Goal: Task Accomplishment & Management: Use online tool/utility

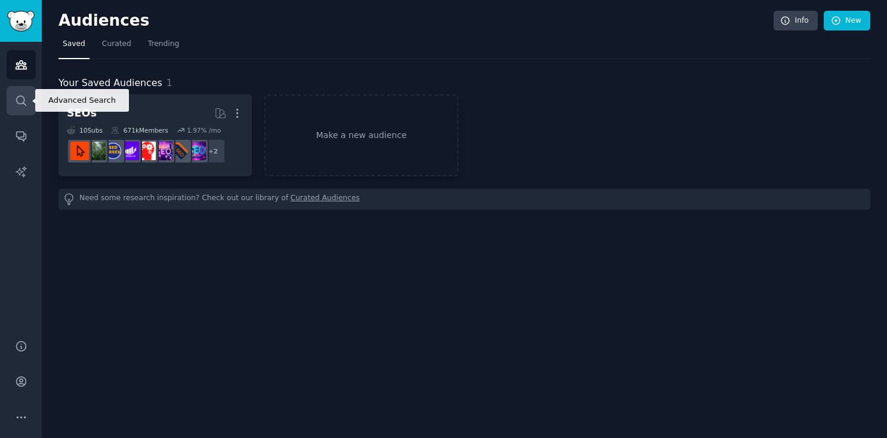
click at [24, 98] on icon "Sidebar" at bounding box center [21, 100] width 13 height 13
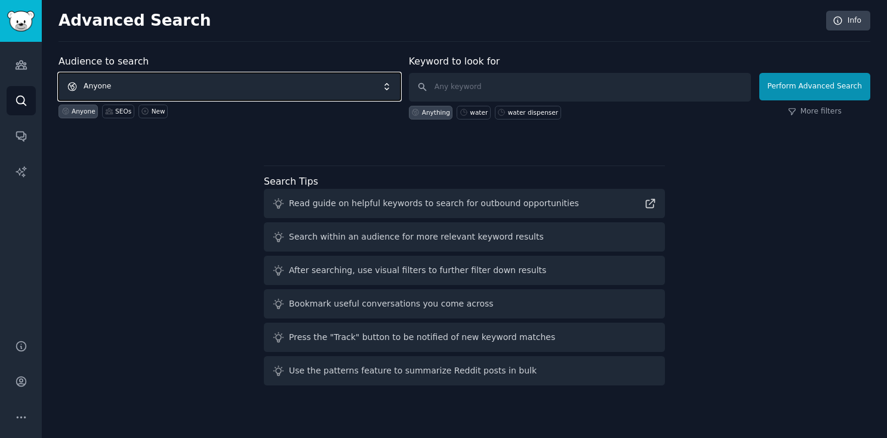
click at [198, 91] on span "Anyone" at bounding box center [229, 86] width 342 height 27
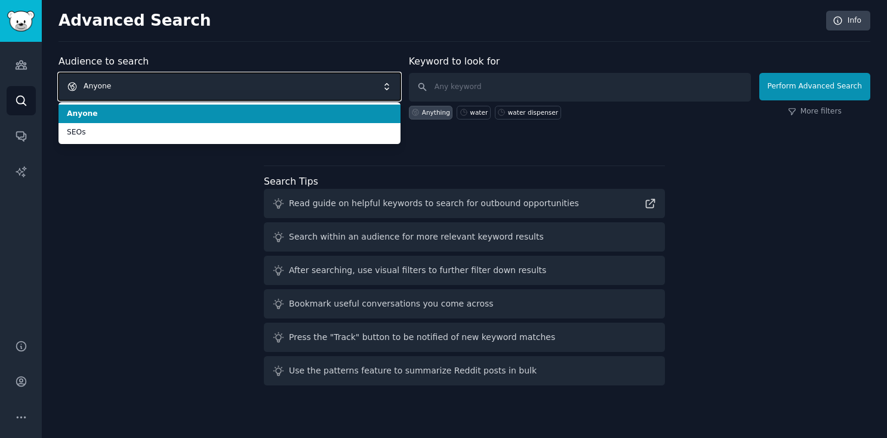
click at [198, 91] on span "Anyone" at bounding box center [229, 86] width 342 height 27
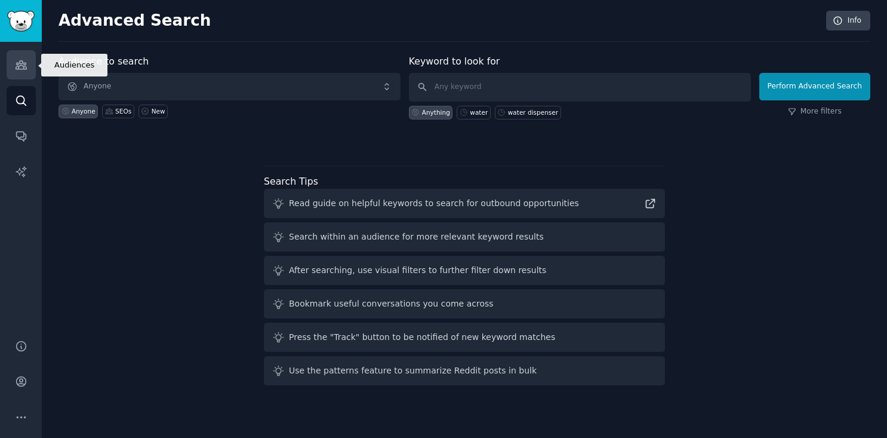
click at [21, 78] on link "Audiences" at bounding box center [21, 64] width 29 height 29
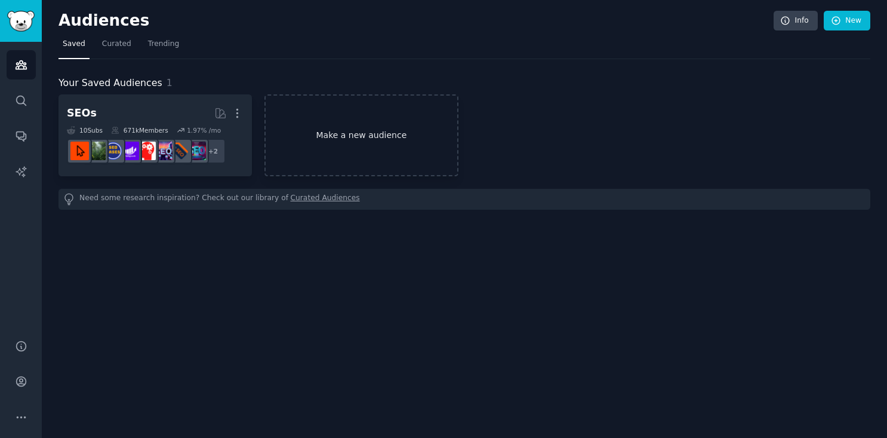
click at [332, 139] on link "Make a new audience" at bounding box center [360, 135] width 193 height 82
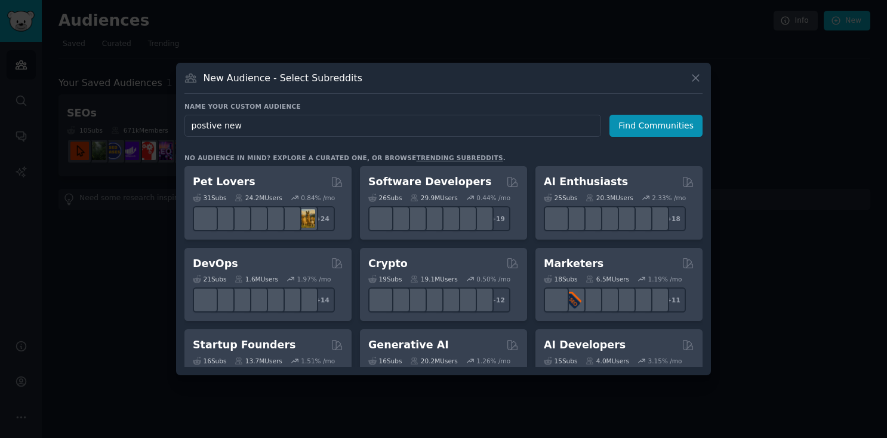
type input "postive news"
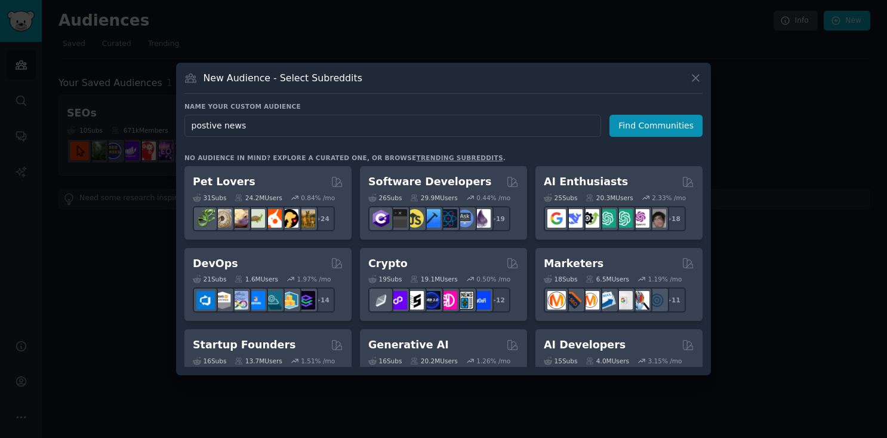
click button "Find Communities" at bounding box center [655, 126] width 93 height 22
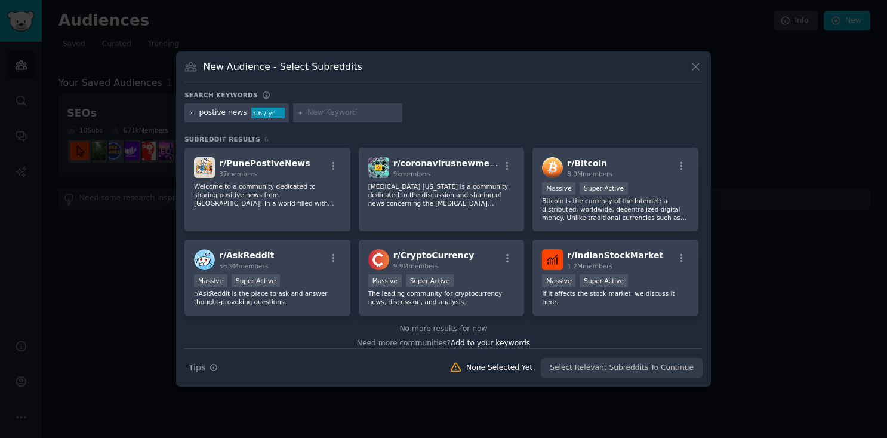
click at [193, 112] on icon at bounding box center [192, 113] width 7 height 7
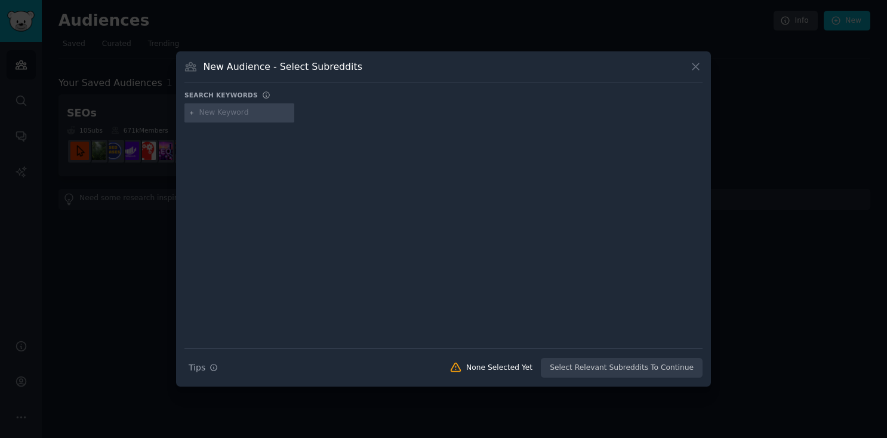
click at [248, 115] on input "text" at bounding box center [244, 112] width 91 height 11
type input "local crafts"
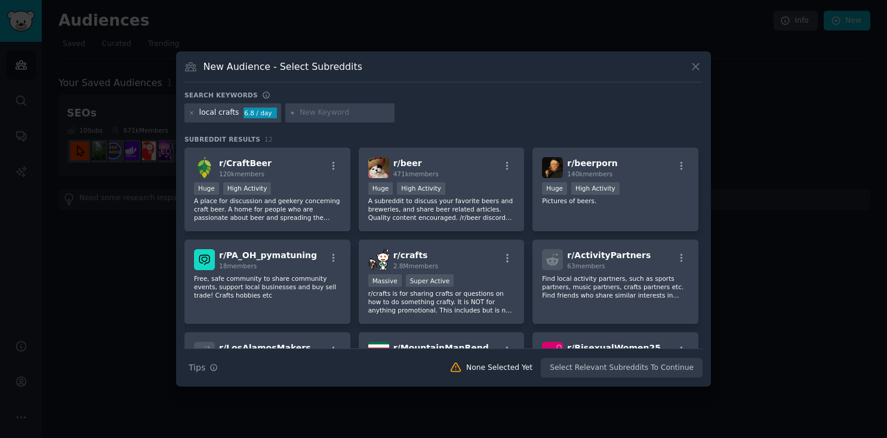
click at [189, 116] on div at bounding box center [192, 112] width 7 height 11
click at [193, 112] on icon at bounding box center [191, 112] width 3 height 3
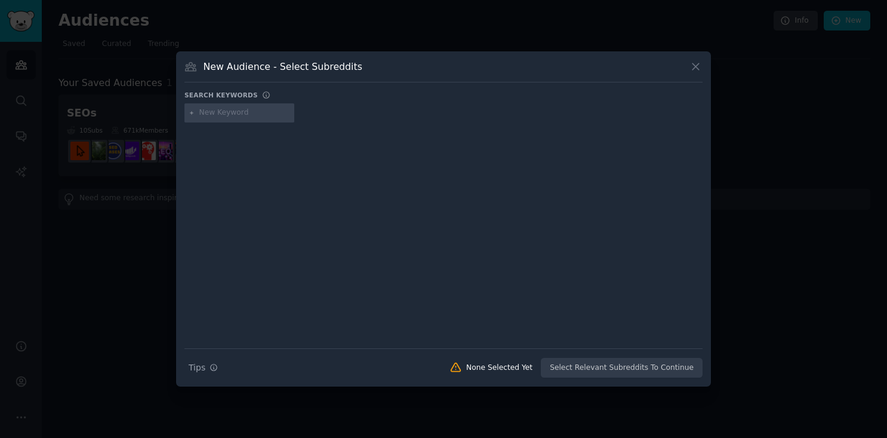
click at [213, 118] on input "text" at bounding box center [244, 112] width 91 height 11
type input "crafts"
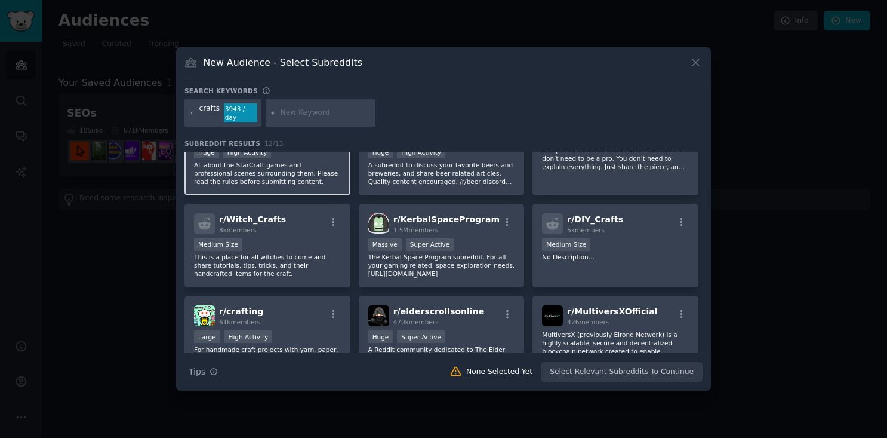
scroll to position [118, 0]
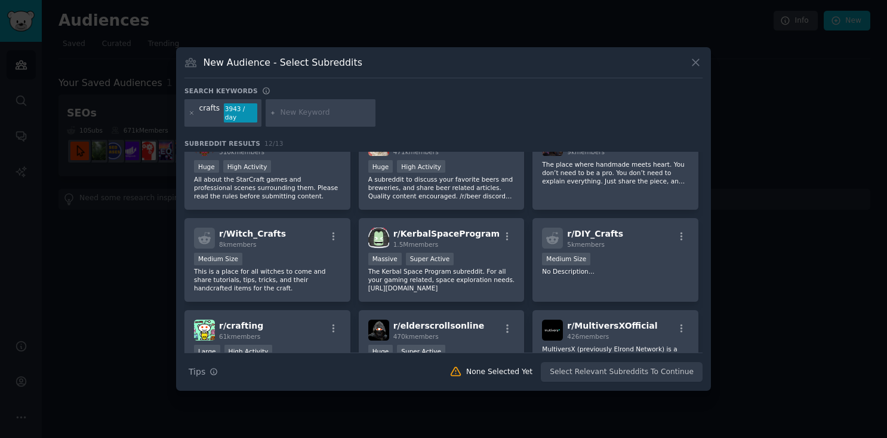
click at [187, 106] on div "crafts 3943 / day" at bounding box center [222, 112] width 77 height 27
click at [189, 110] on icon at bounding box center [192, 113] width 7 height 7
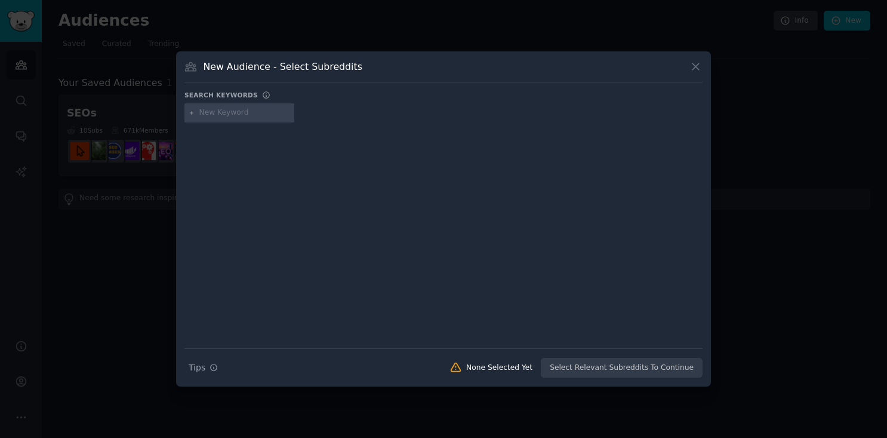
click at [230, 112] on input "text" at bounding box center [244, 112] width 91 height 11
type input "handicraft"
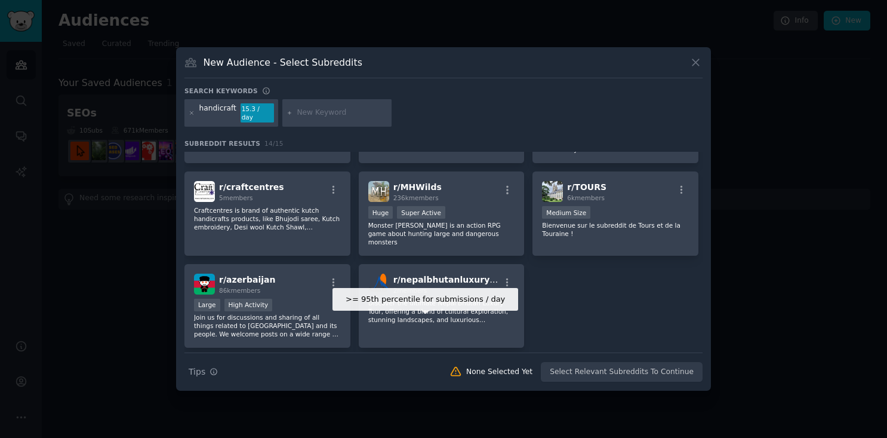
scroll to position [277, 0]
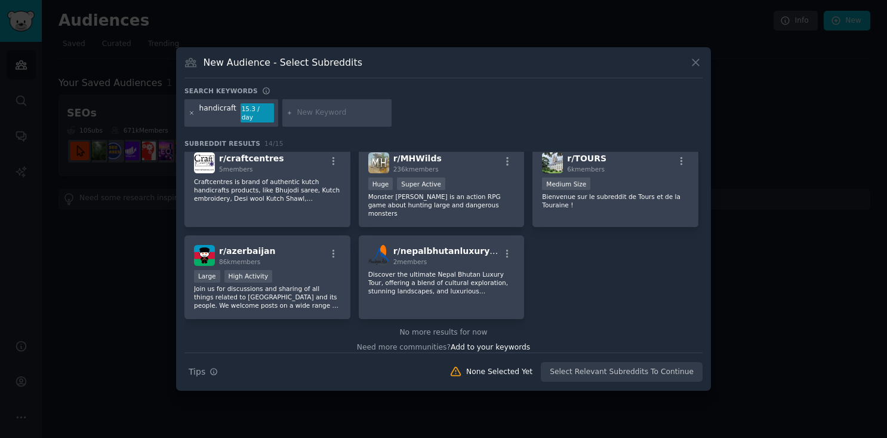
click at [189, 110] on icon at bounding box center [192, 113] width 7 height 7
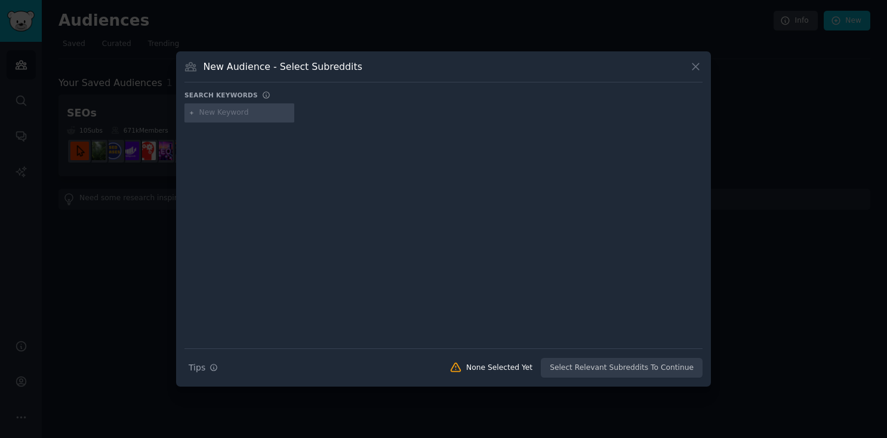
click at [236, 116] on input "text" at bounding box center [244, 112] width 91 height 11
type input "sustainable travel"
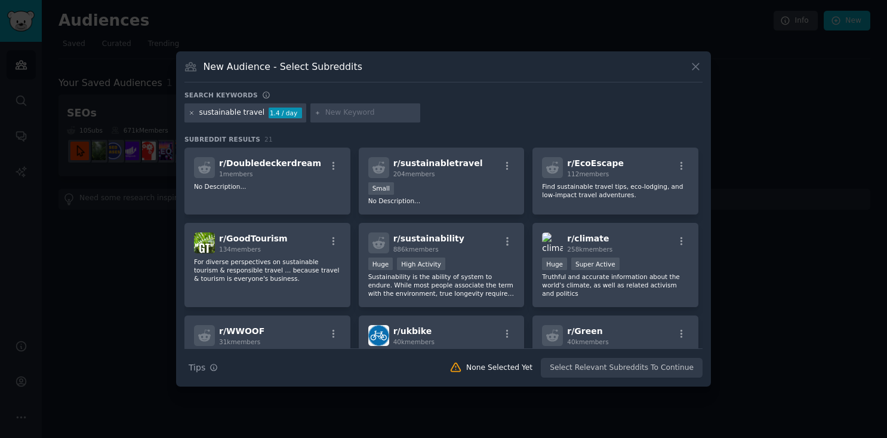
click at [193, 112] on icon at bounding box center [191, 112] width 3 height 3
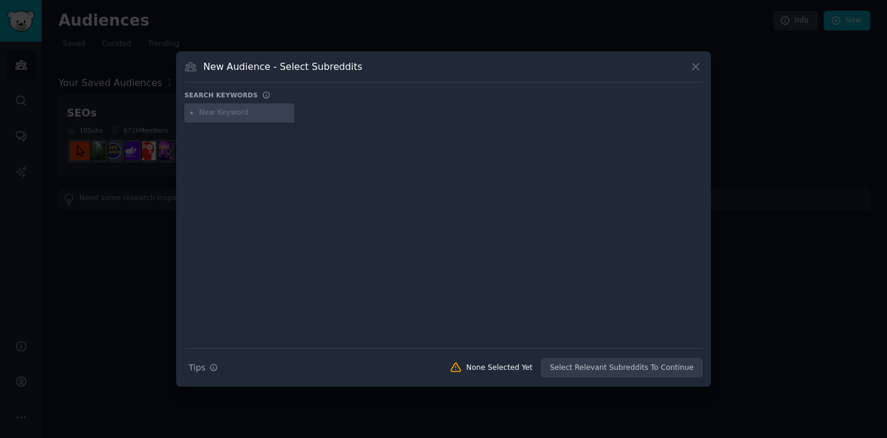
click at [217, 115] on input "text" at bounding box center [244, 112] width 91 height 11
type input "travel gifts"
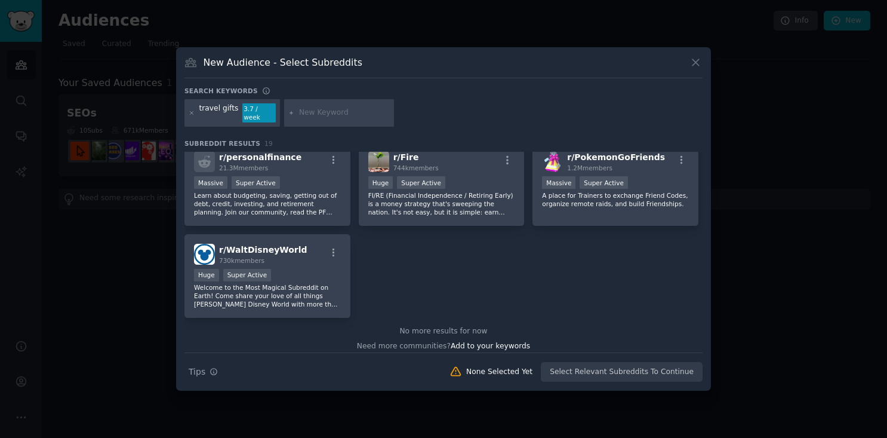
scroll to position [478, 0]
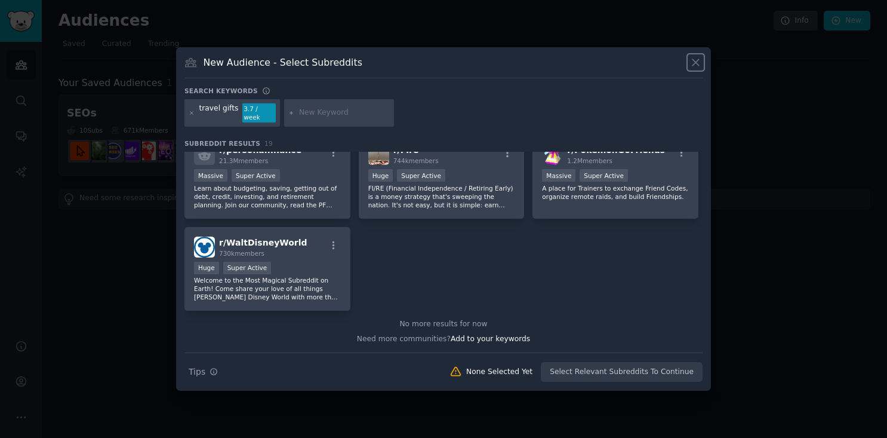
click at [697, 69] on icon at bounding box center [695, 62] width 13 height 13
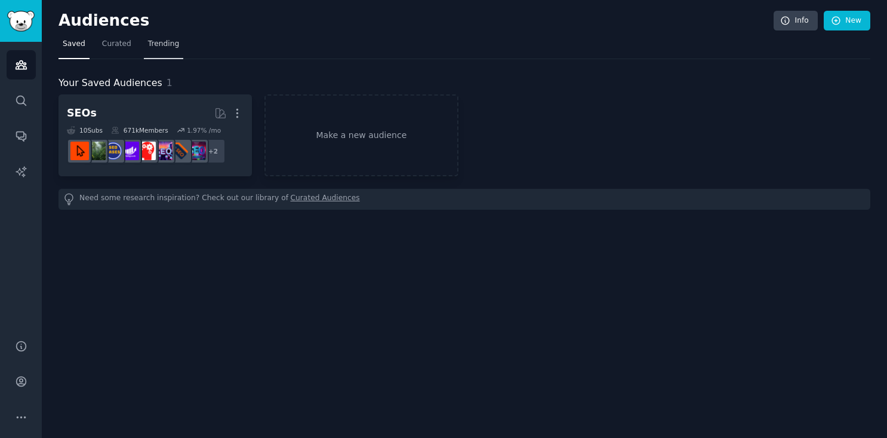
click at [150, 43] on span "Trending" at bounding box center [163, 44] width 31 height 11
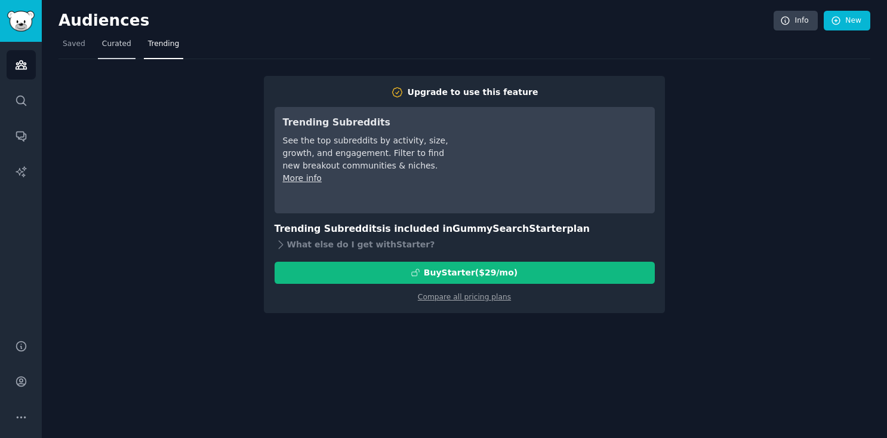
click at [115, 45] on span "Curated" at bounding box center [116, 44] width 29 height 11
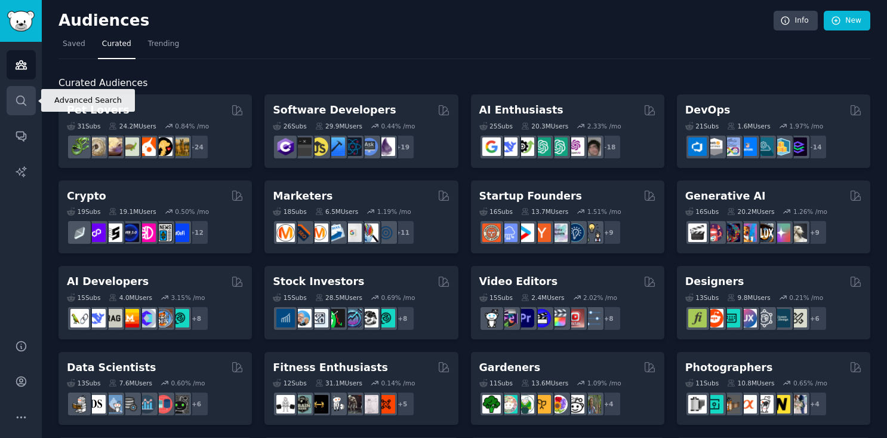
click at [19, 104] on icon "Sidebar" at bounding box center [21, 100] width 13 height 13
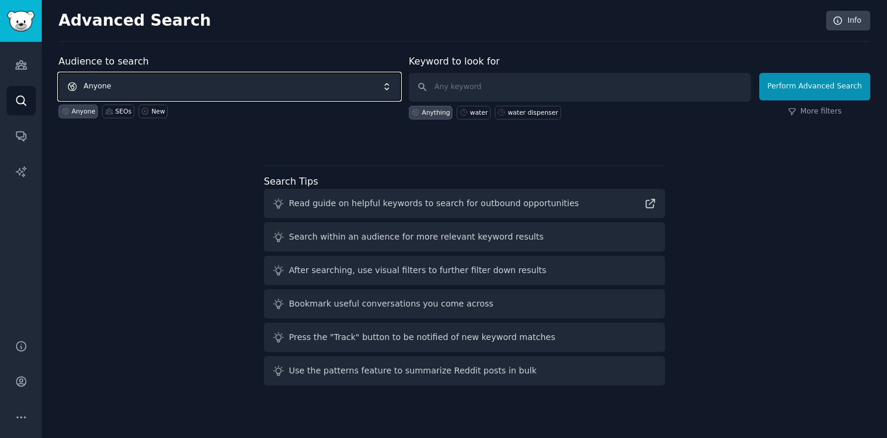
click at [156, 90] on span "Anyone" at bounding box center [229, 86] width 342 height 27
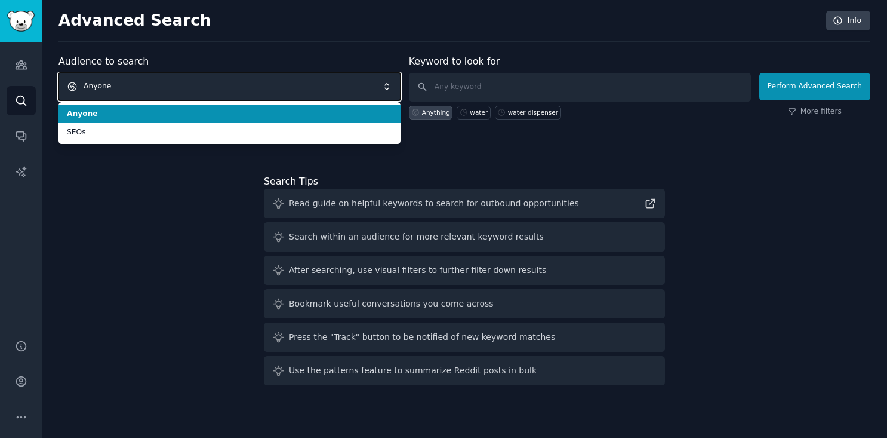
click at [156, 90] on span "Anyone" at bounding box center [229, 86] width 342 height 27
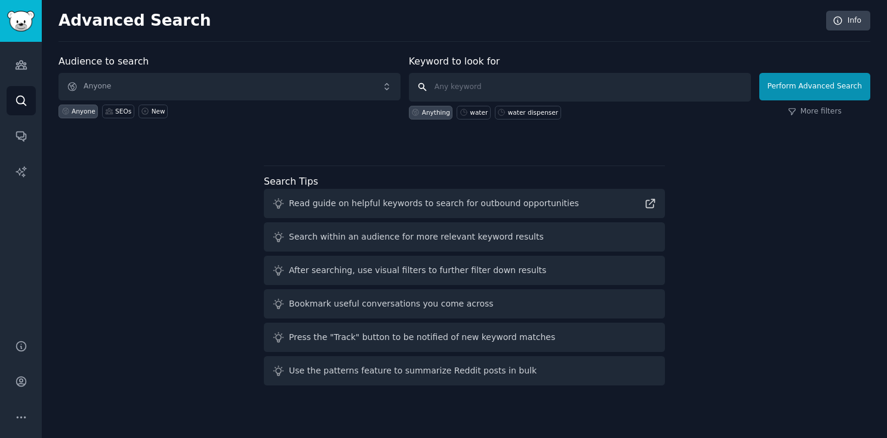
click at [479, 82] on input "text" at bounding box center [580, 87] width 342 height 29
type input "souvenir"
click button "Perform Advanced Search" at bounding box center [814, 86] width 111 height 27
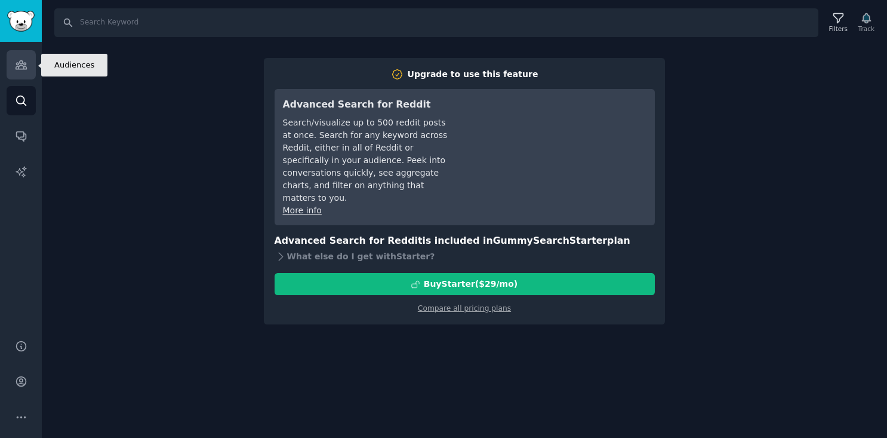
click at [26, 70] on icon "Sidebar" at bounding box center [21, 64] width 13 height 13
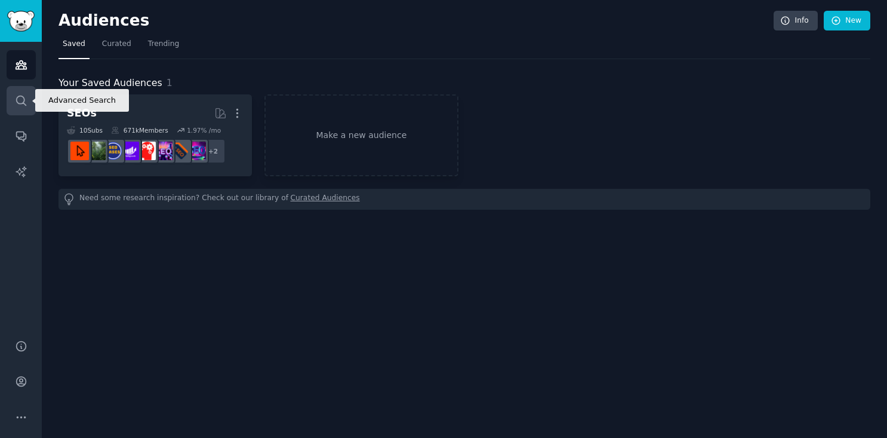
click at [19, 103] on icon "Sidebar" at bounding box center [21, 101] width 10 height 10
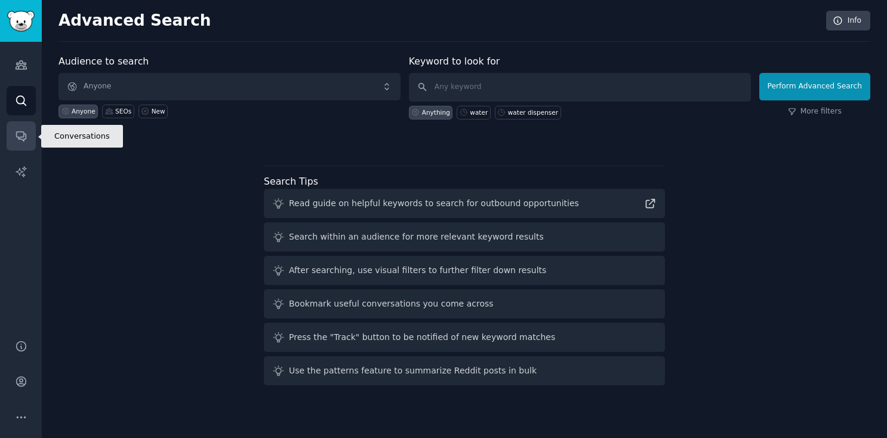
click at [22, 132] on icon "Sidebar" at bounding box center [21, 137] width 10 height 10
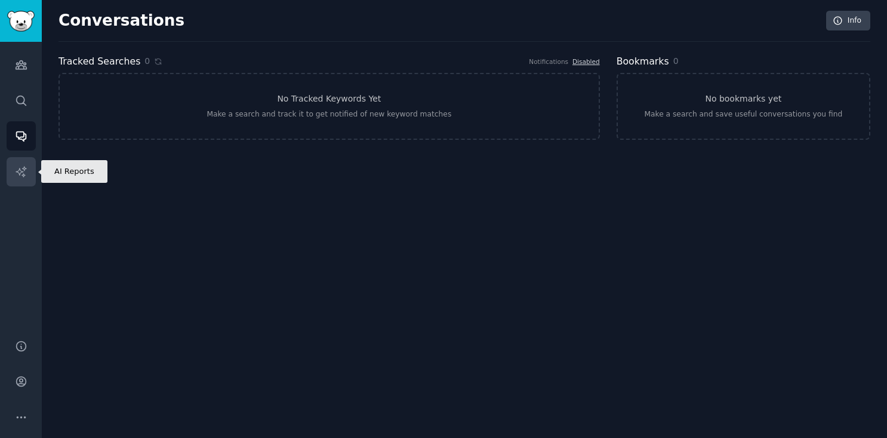
click at [15, 177] on icon "Sidebar" at bounding box center [21, 171] width 13 height 13
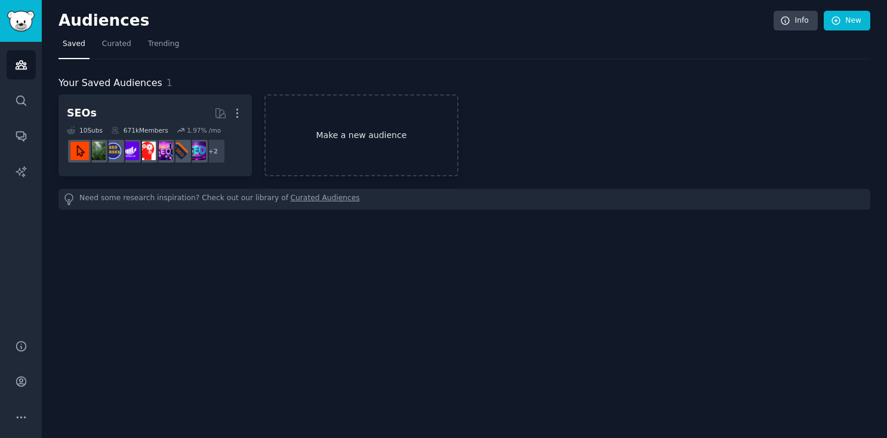
click at [331, 134] on link "Make a new audience" at bounding box center [360, 135] width 193 height 82
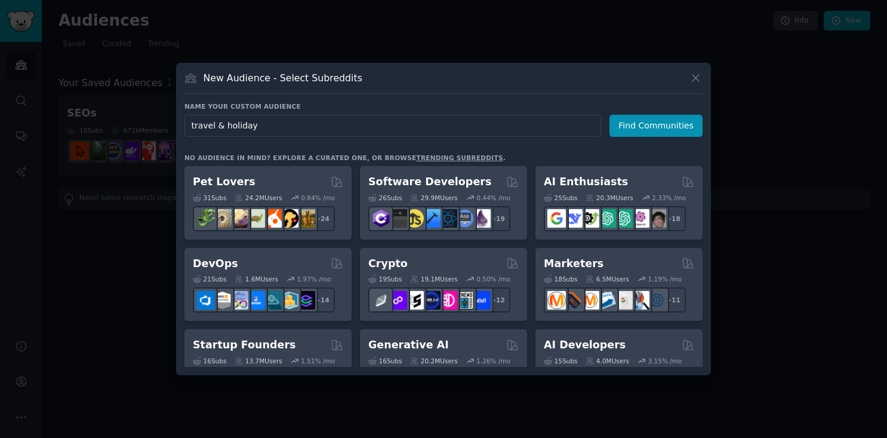
type input "travel & holidays"
click button "Find Communities" at bounding box center [655, 126] width 93 height 22
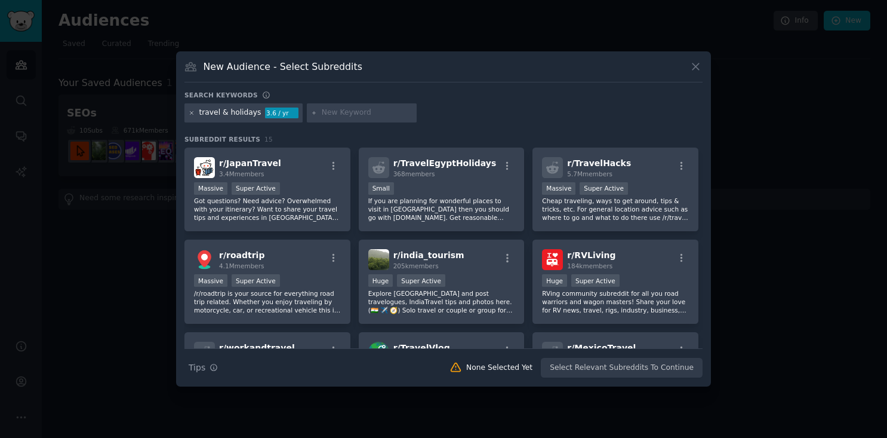
click at [191, 112] on icon at bounding box center [191, 112] width 3 height 3
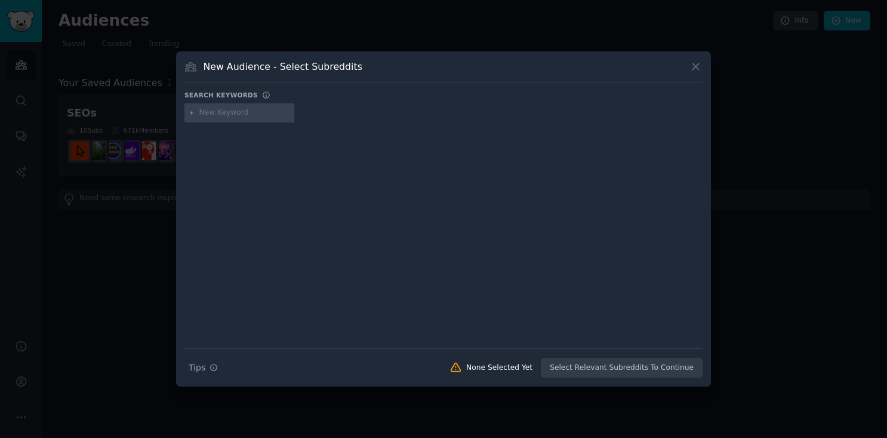
click at [260, 112] on input "text" at bounding box center [244, 112] width 91 height 11
type input "souvenir"
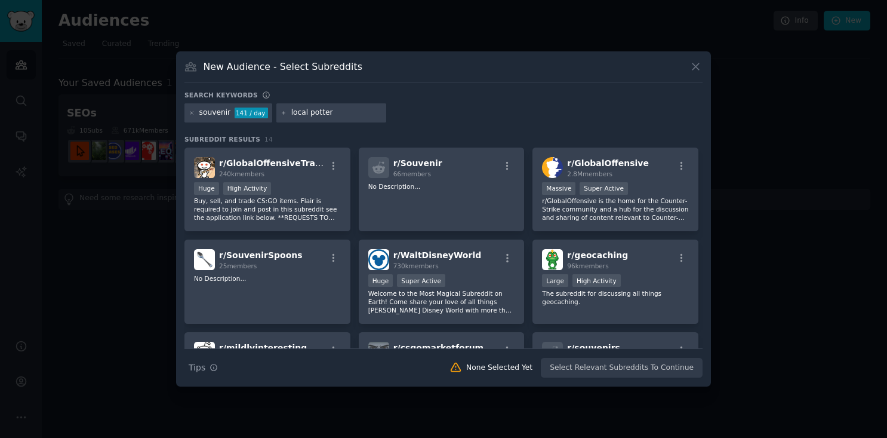
type input "local pottery"
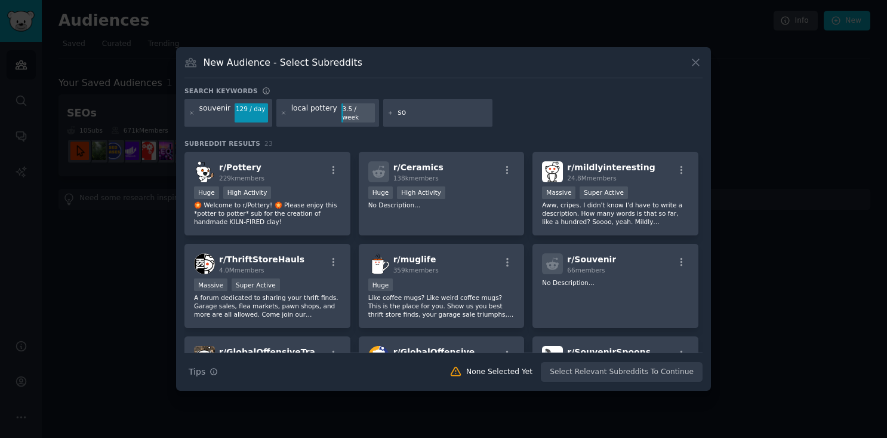
type input "s"
type input "magnets"
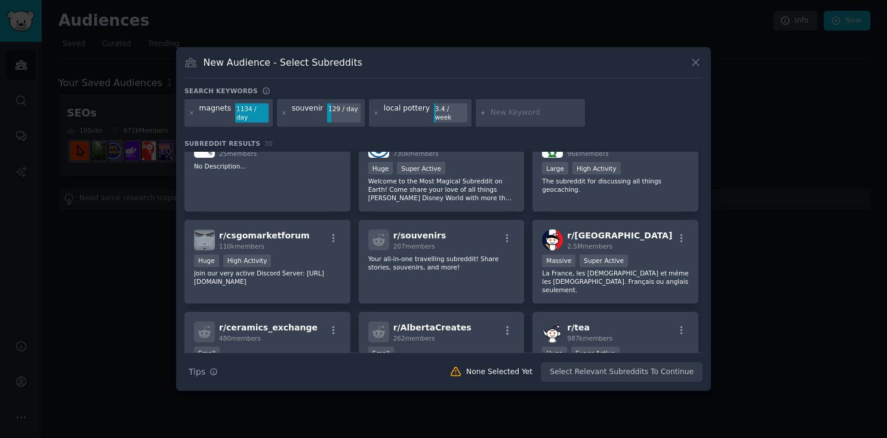
scroll to position [303, 0]
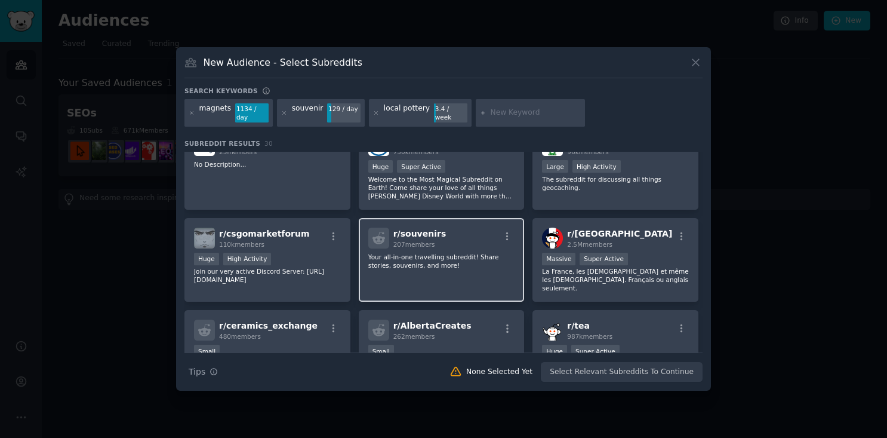
click at [468, 252] on p "Your all-in-one travelling subreddit! Share stories, souvenirs, and more!" at bounding box center [441, 260] width 147 height 17
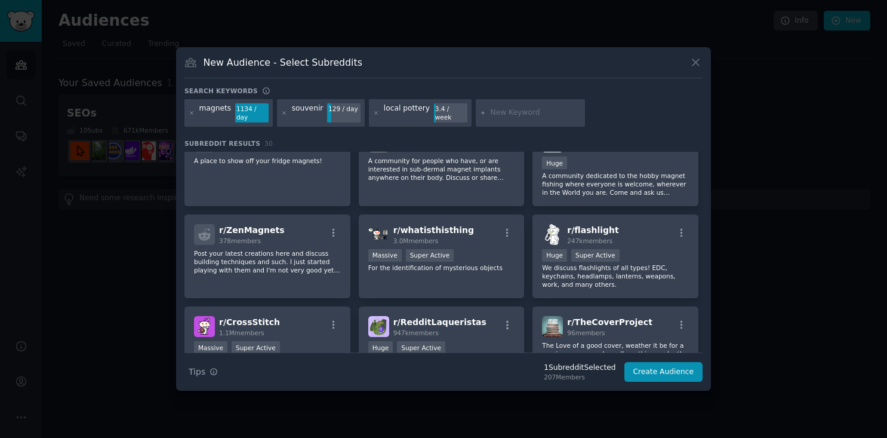
scroll to position [673, 0]
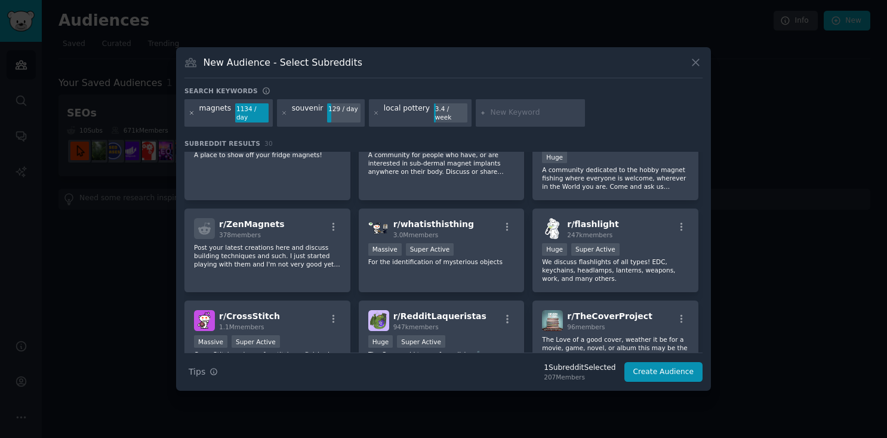
click at [190, 112] on icon at bounding box center [191, 112] width 3 height 3
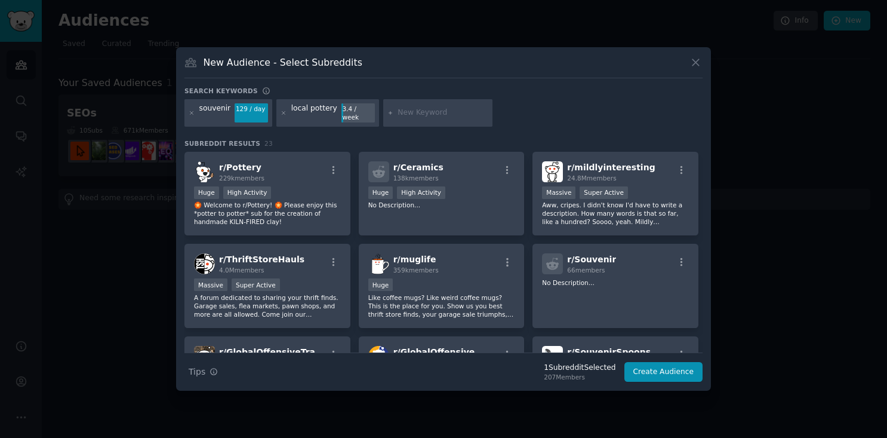
click at [412, 114] on input "text" at bounding box center [443, 112] width 91 height 11
type input "travel magnets"
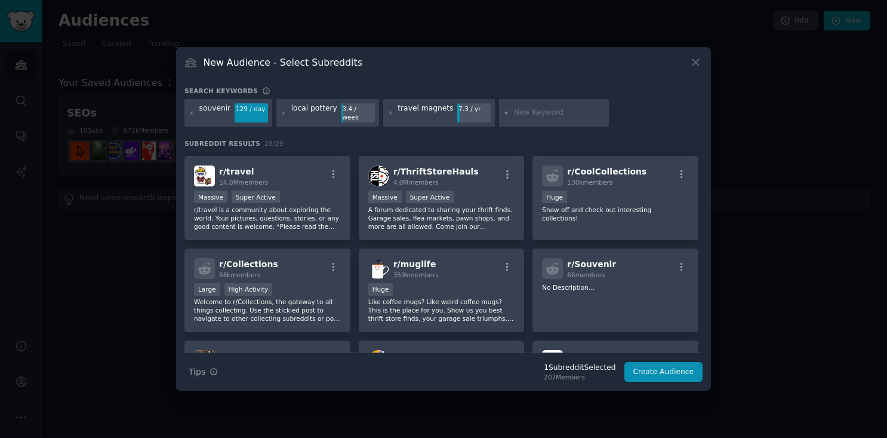
scroll to position [85, 0]
